Goal: Check status

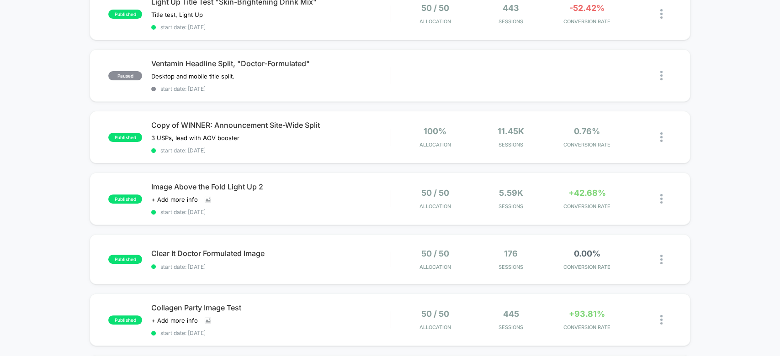
scroll to position [113, 0]
click at [347, 208] on span "start date: [DATE]" at bounding box center [270, 211] width 238 height 7
